Goal: Find specific page/section: Find specific page/section

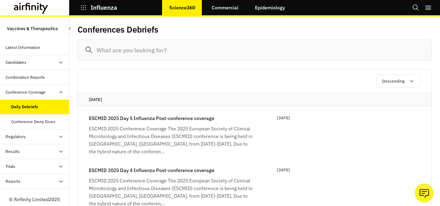
scroll to position [69, 0]
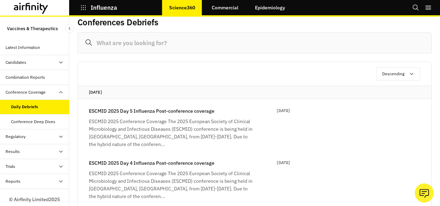
click at [53, 123] on div "Conference Deep Dives" at bounding box center [33, 121] width 44 height 6
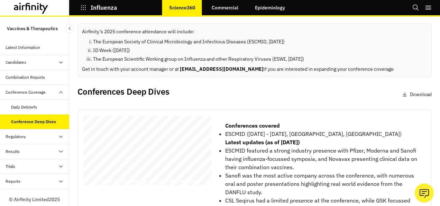
click at [27, 106] on div "Daily Debriefs" at bounding box center [24, 107] width 26 height 6
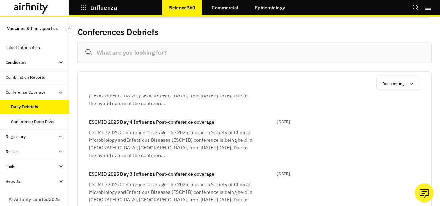
scroll to position [18, 0]
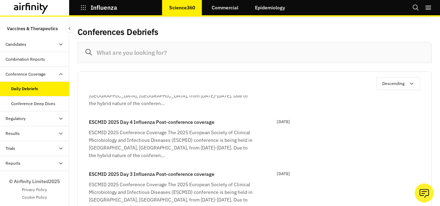
click at [29, 117] on div "Regulatory" at bounding box center [38, 118] width 64 height 6
click at [20, 135] on div "Table" at bounding box center [16, 133] width 10 height 6
